Goal: Task Accomplishment & Management: Manage account settings

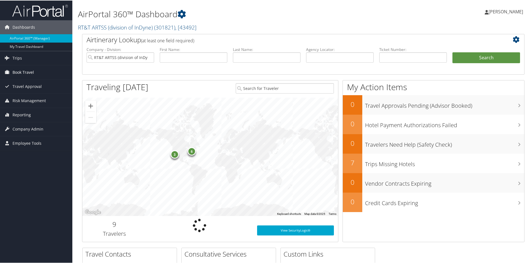
click at [18, 75] on span "Book Travel" at bounding box center [23, 72] width 21 height 14
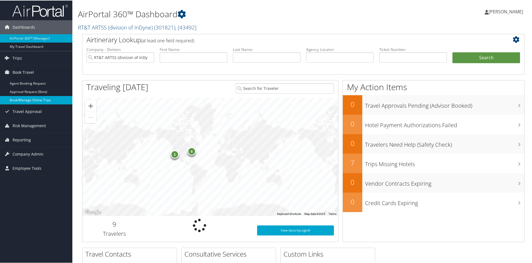
click at [26, 102] on link "Book/Manage Online Trips" at bounding box center [36, 99] width 72 height 8
click at [191, 58] on input "text" at bounding box center [194, 57] width 68 height 10
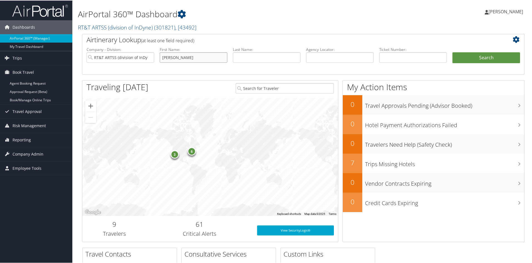
type input "wayne"
type input "gwynn"
click at [472, 56] on button "Search" at bounding box center [486, 57] width 68 height 11
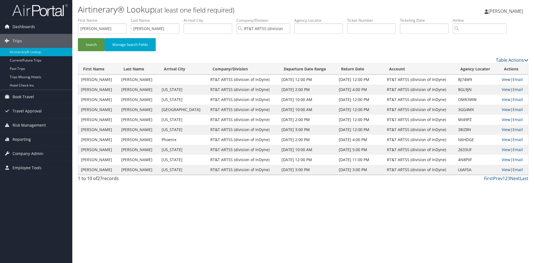
click at [502, 79] on link "View" at bounding box center [506, 79] width 9 height 5
click at [502, 90] on link "View" at bounding box center [506, 89] width 9 height 5
click at [503, 98] on link "View" at bounding box center [506, 99] width 9 height 5
click at [34, 14] on img at bounding box center [40, 10] width 56 height 13
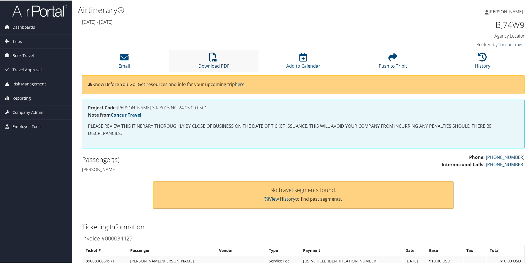
click at [211, 58] on icon at bounding box center [213, 56] width 9 height 9
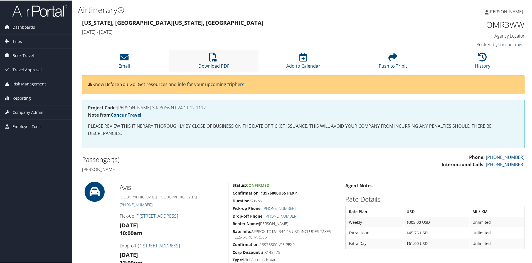
click at [214, 61] on icon at bounding box center [213, 56] width 9 height 9
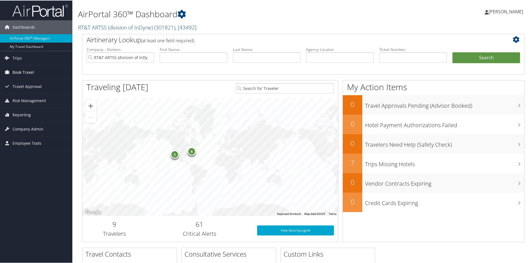
click at [14, 65] on span "Book Travel" at bounding box center [23, 72] width 21 height 14
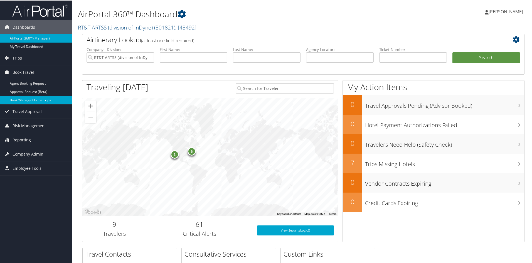
click at [29, 99] on link "Book/Manage Online Trips" at bounding box center [36, 99] width 72 height 8
